Goal: Navigation & Orientation: Find specific page/section

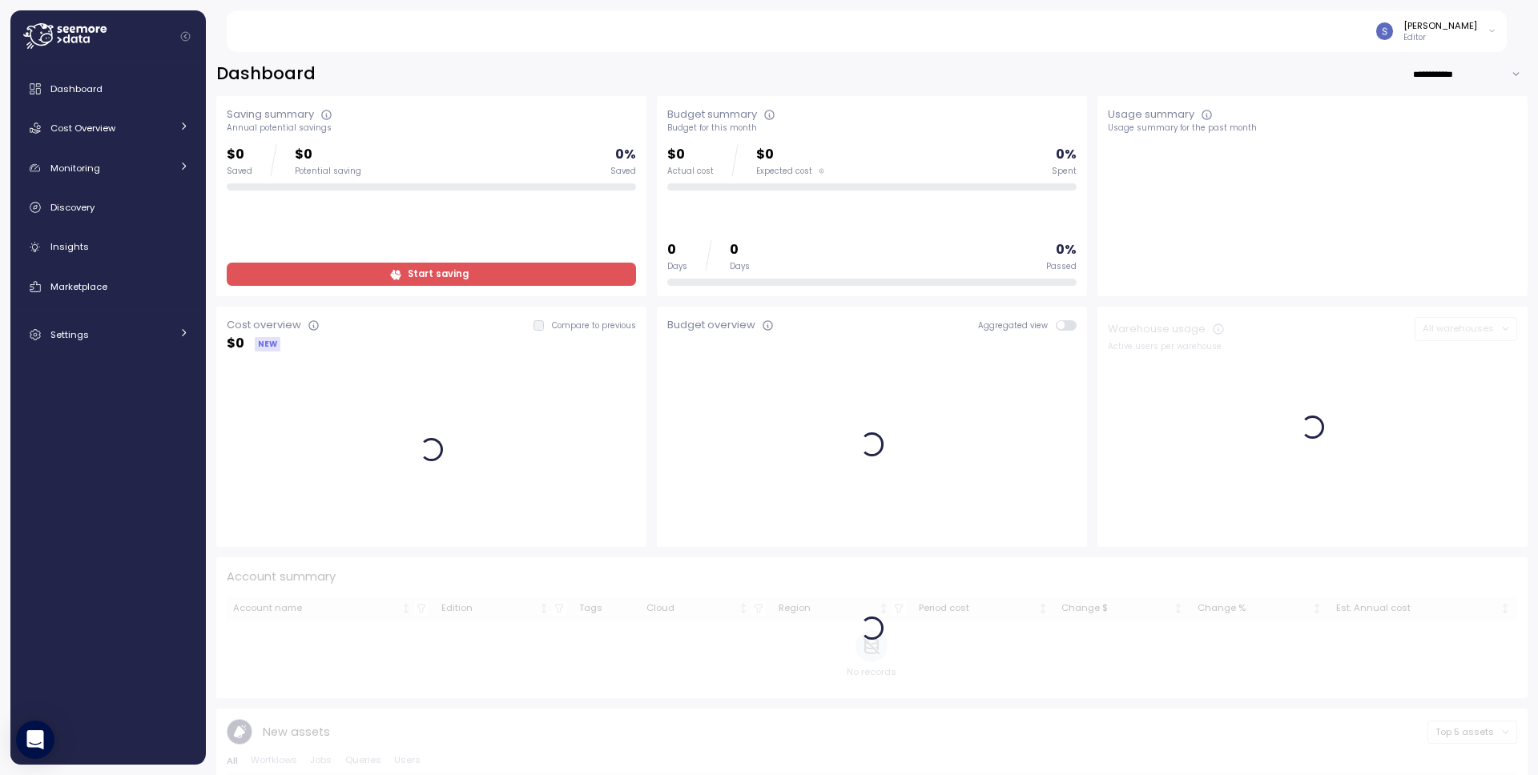
click at [91, 352] on div "Dashboard Cost Overview Compute Workloads Storage Cloud Services Clustering col…" at bounding box center [108, 414] width 183 height 682
click at [94, 344] on link "Settings" at bounding box center [108, 335] width 183 height 32
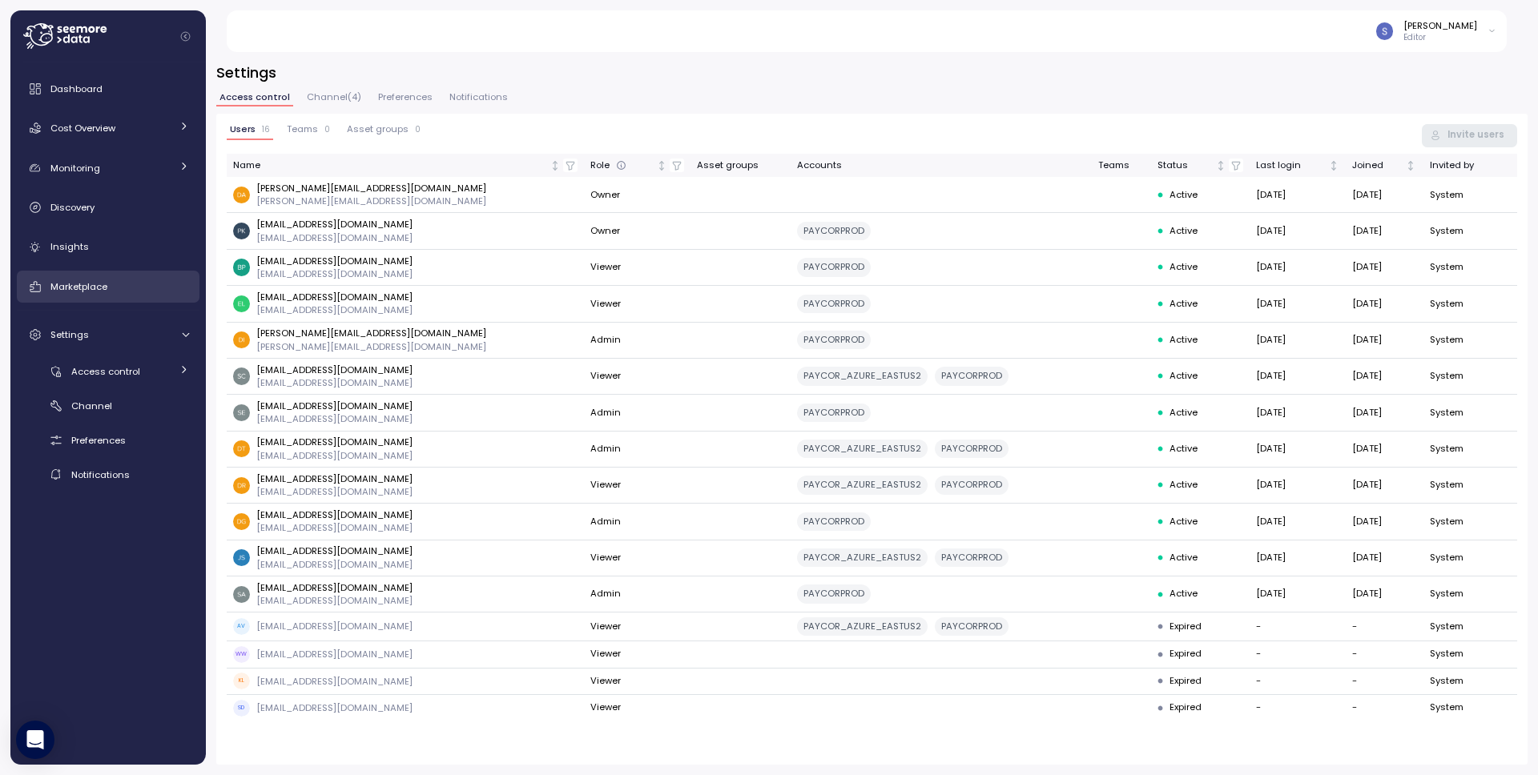
click at [78, 279] on div "Marketplace" at bounding box center [119, 287] width 139 height 16
